Goal: Complete application form

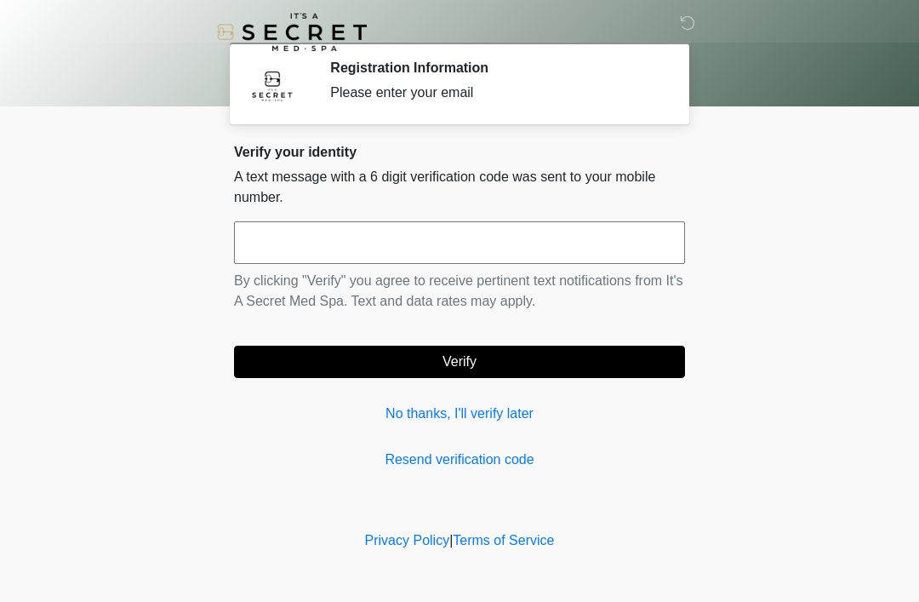
click at [588, 420] on link "No thanks, I'll verify later" at bounding box center [459, 413] width 451 height 20
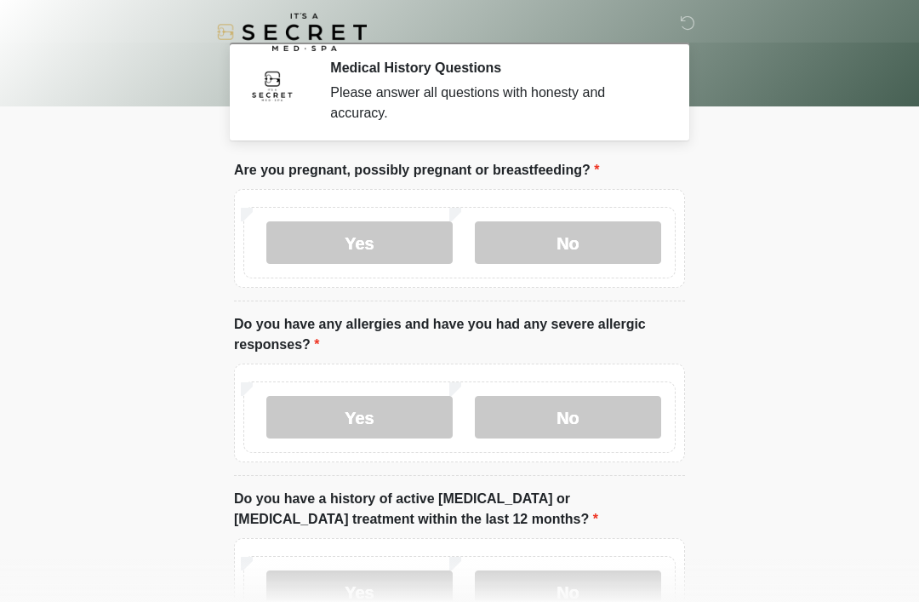
click at [588, 240] on label "No" at bounding box center [568, 242] width 186 height 43
click at [588, 242] on label "No" at bounding box center [568, 242] width 186 height 43
click at [585, 404] on label "No" at bounding box center [568, 417] width 186 height 43
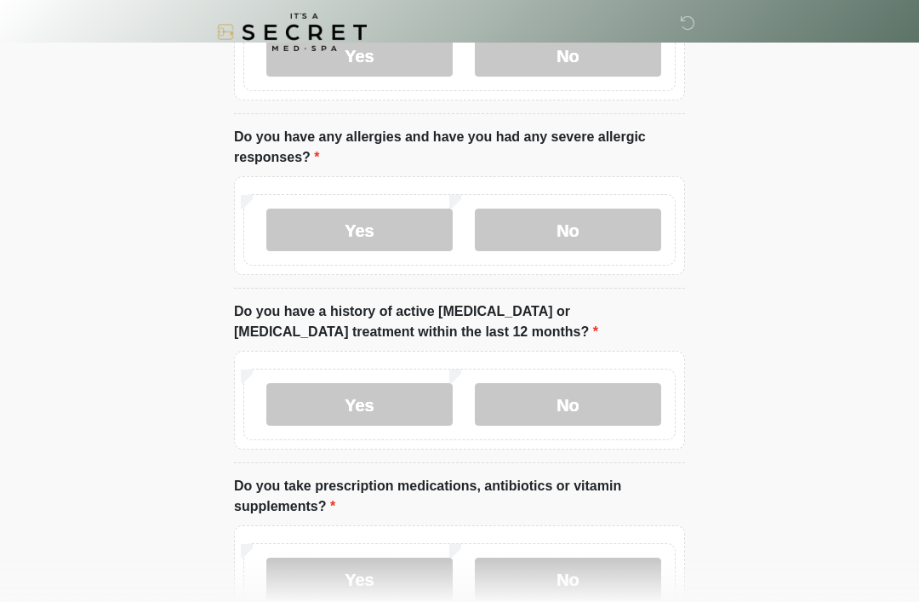
scroll to position [272, 0]
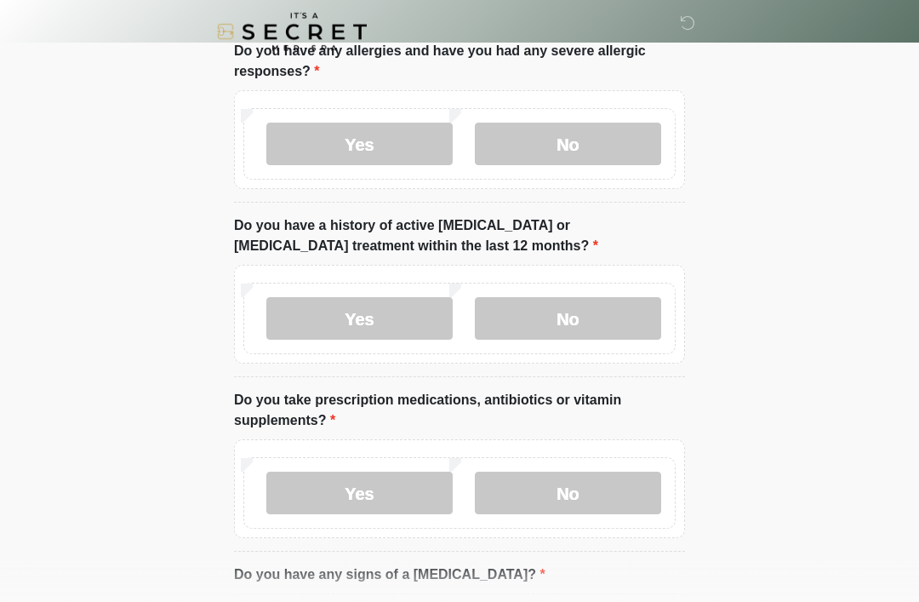
click at [600, 323] on label "No" at bounding box center [568, 319] width 186 height 43
click at [590, 491] on label "No" at bounding box center [568, 492] width 186 height 43
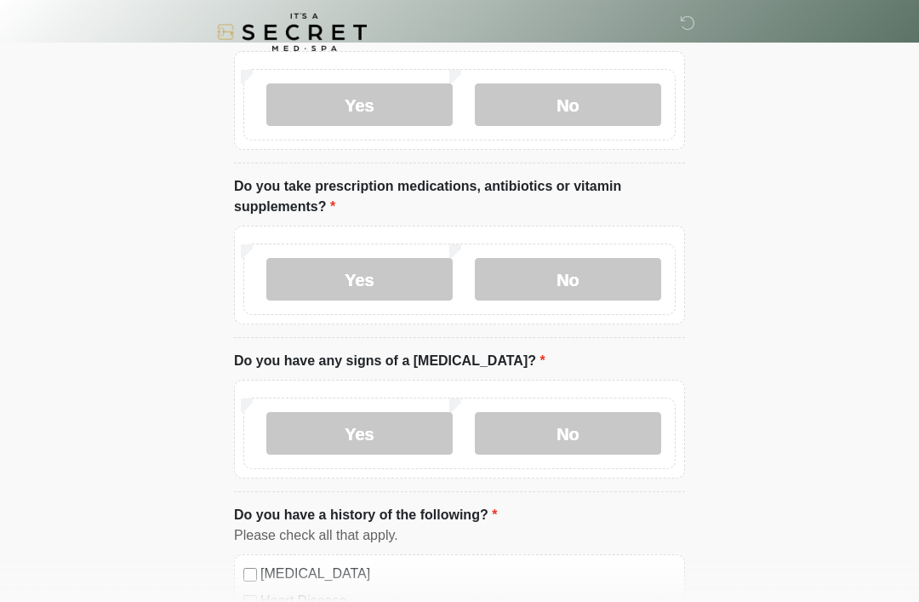
scroll to position [611, 0]
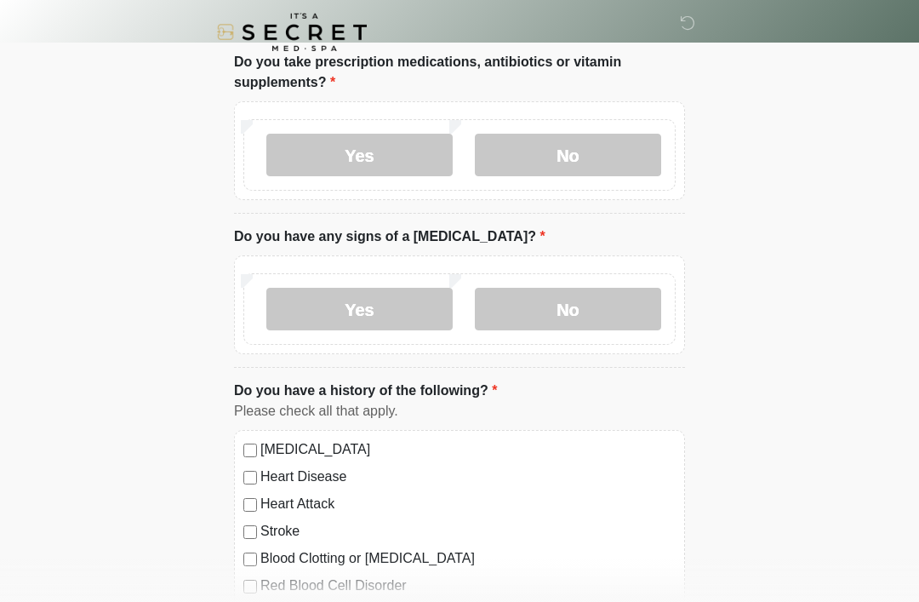
click at [631, 301] on label "No" at bounding box center [568, 309] width 186 height 43
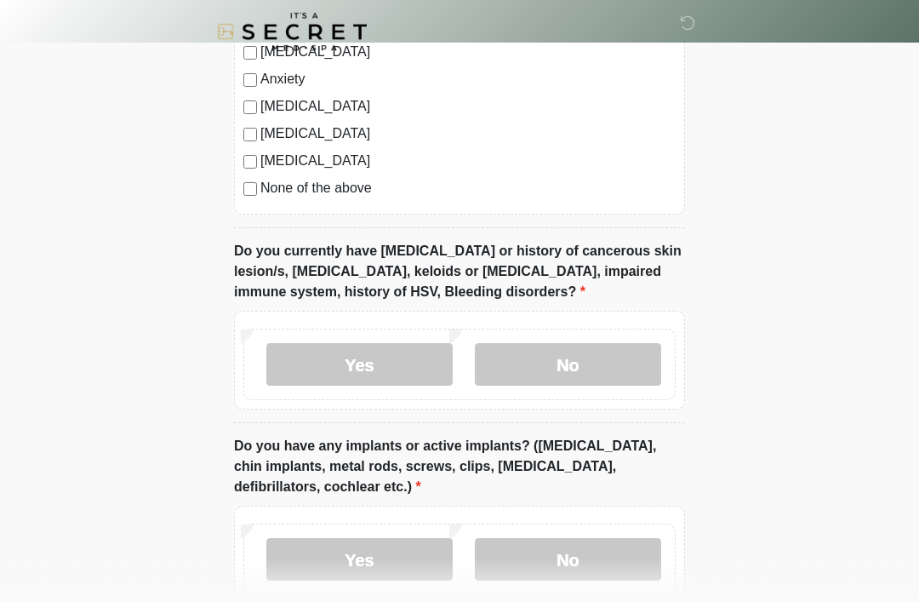
scroll to position [1172, 0]
click at [603, 367] on label "No" at bounding box center [568, 364] width 186 height 43
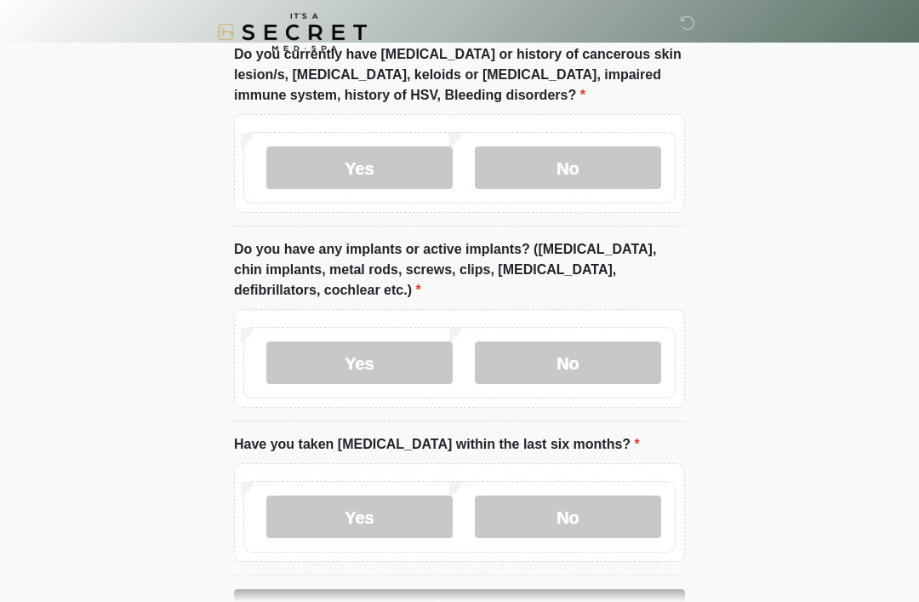
scroll to position [1422, 0]
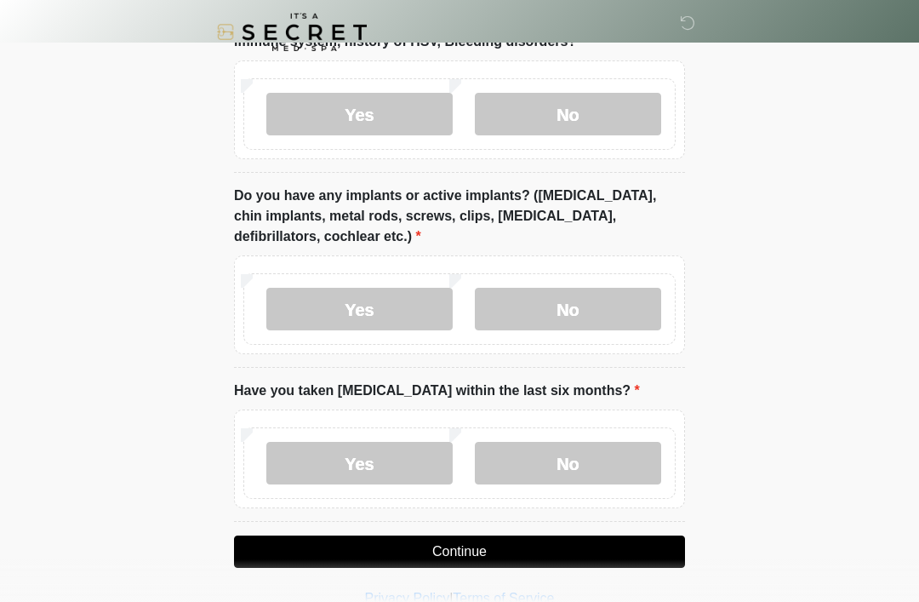
click at [572, 306] on label "No" at bounding box center [568, 309] width 186 height 43
click at [566, 443] on label "No" at bounding box center [568, 463] width 186 height 43
click at [506, 553] on button "Continue" at bounding box center [459, 551] width 451 height 32
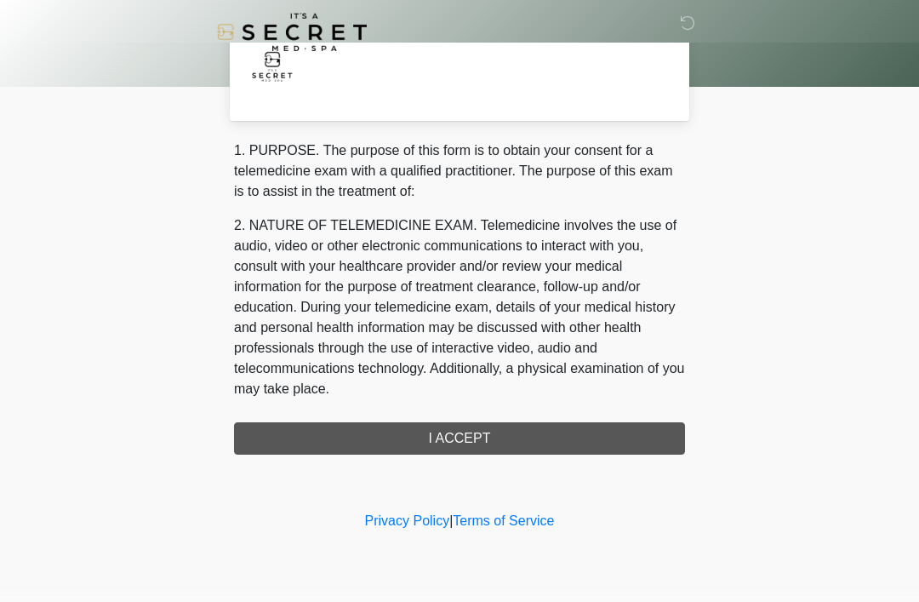
scroll to position [0, 0]
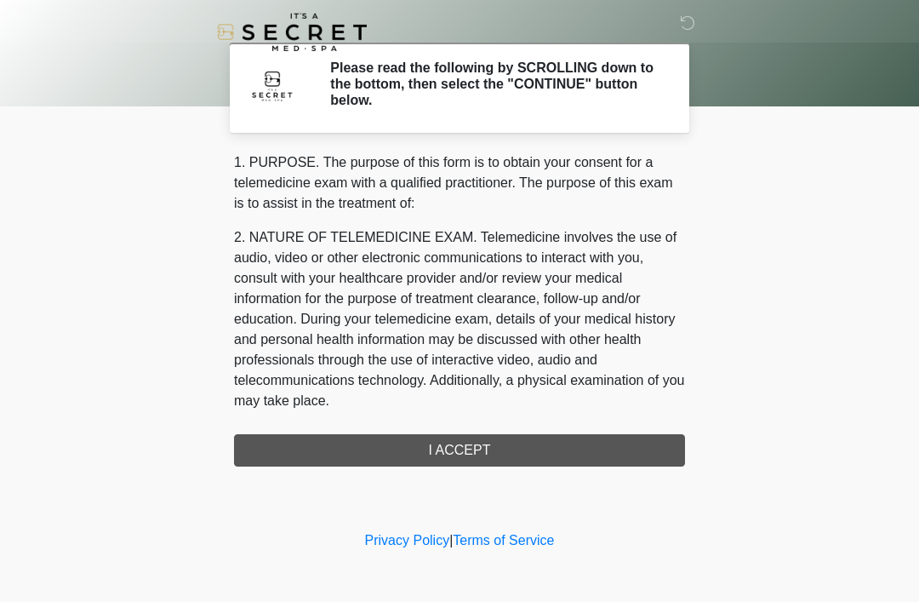
click at [484, 452] on div "1. PURPOSE. The purpose of this form is to obtain your consent for a telemedici…" at bounding box center [459, 309] width 451 height 314
click at [465, 453] on div "1. PURPOSE. The purpose of this form is to obtain your consent for a telemedici…" at bounding box center [459, 309] width 451 height 314
click at [460, 454] on div "1. PURPOSE. The purpose of this form is to obtain your consent for a telemedici…" at bounding box center [459, 309] width 451 height 314
click at [452, 463] on div "1. PURPOSE. The purpose of this form is to obtain your consent for a telemedici…" at bounding box center [459, 309] width 451 height 314
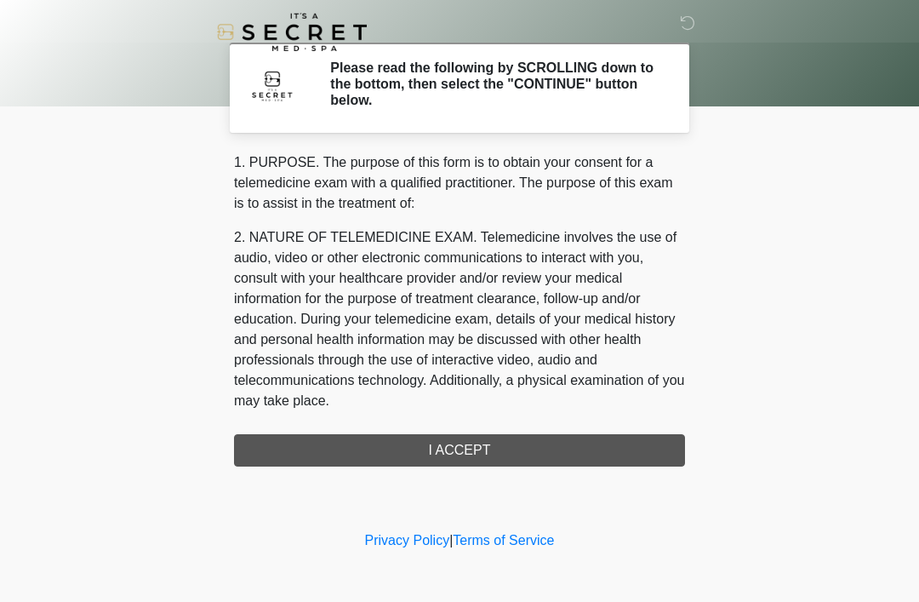
click at [470, 441] on div "1. PURPOSE. The purpose of this form is to obtain your consent for a telemedici…" at bounding box center [459, 309] width 451 height 314
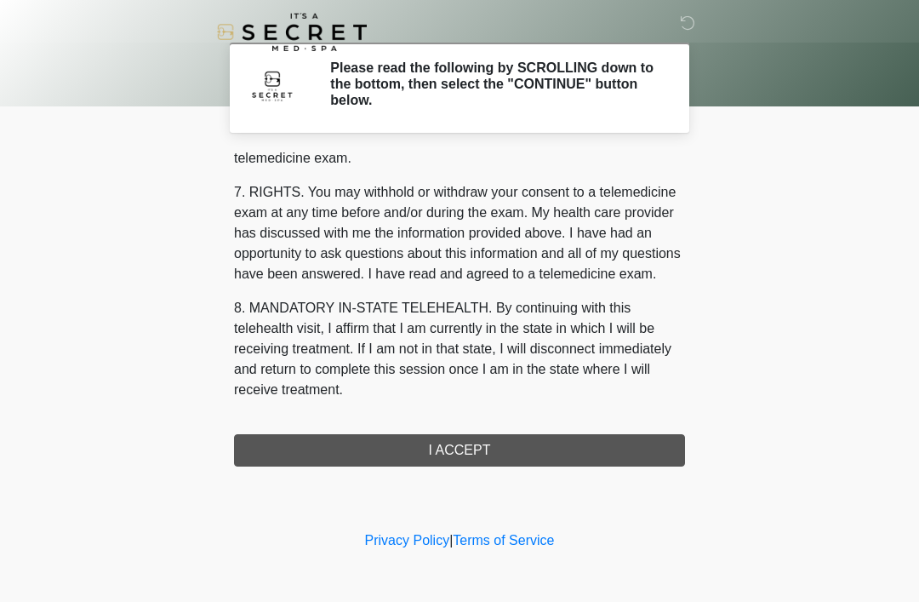
scroll to position [726, 0]
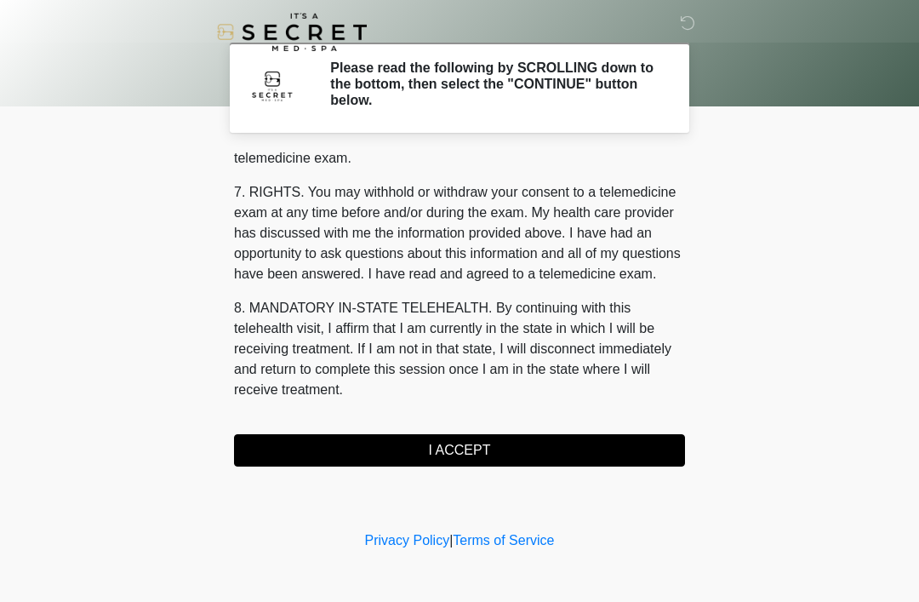
click at [492, 454] on button "I ACCEPT" at bounding box center [459, 450] width 451 height 32
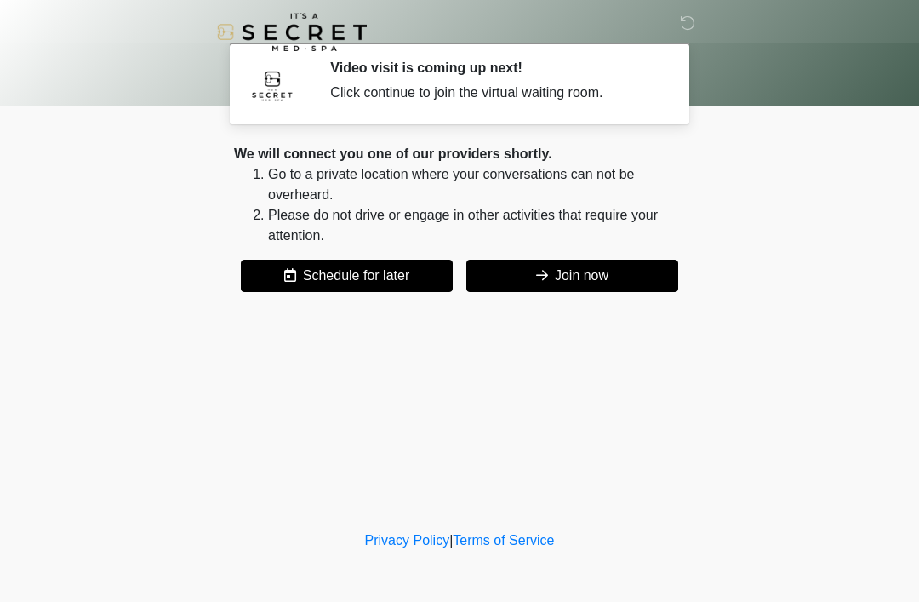
click at [590, 268] on button "Join now" at bounding box center [572, 276] width 212 height 32
